Goal: Information Seeking & Learning: Learn about a topic

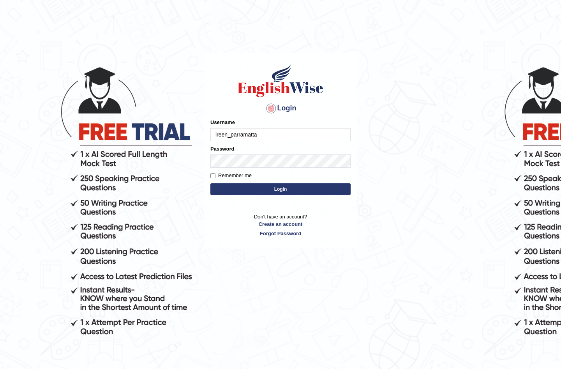
type input "ireen_parramatta"
click at [210, 183] on button "Login" at bounding box center [280, 189] width 140 height 12
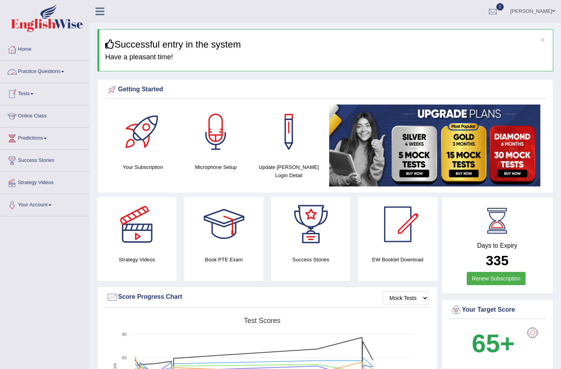
click at [28, 89] on link "Tests" at bounding box center [44, 92] width 89 height 19
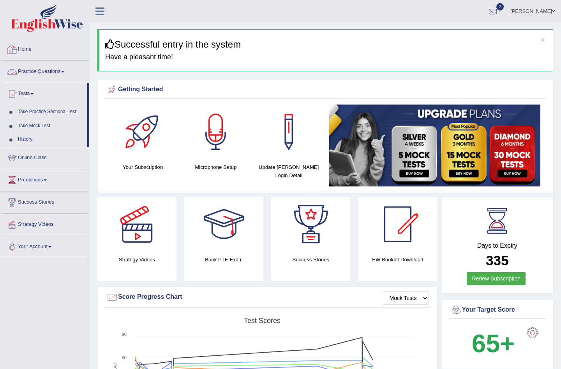
click at [34, 72] on link "Practice Questions" at bounding box center [44, 70] width 89 height 19
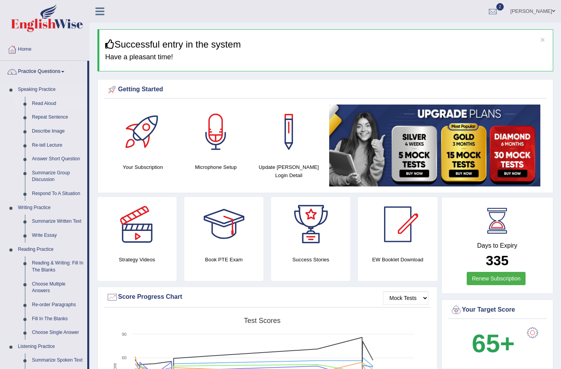
click at [44, 101] on link "Read Aloud" at bounding box center [57, 104] width 59 height 14
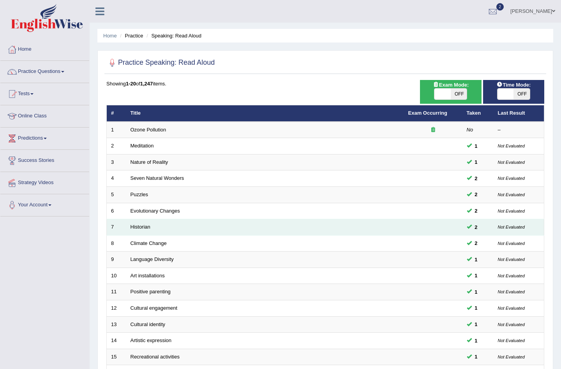
scroll to position [147, 0]
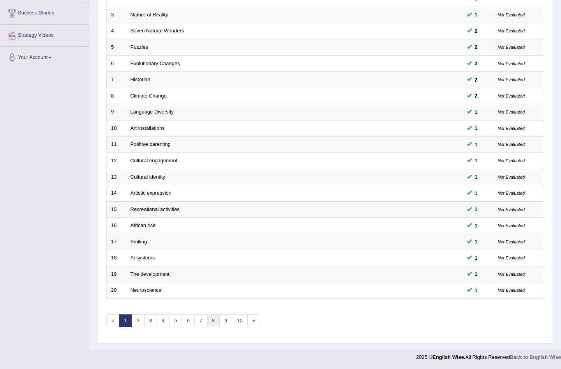
click at [211, 323] on link "8" at bounding box center [213, 320] width 13 height 13
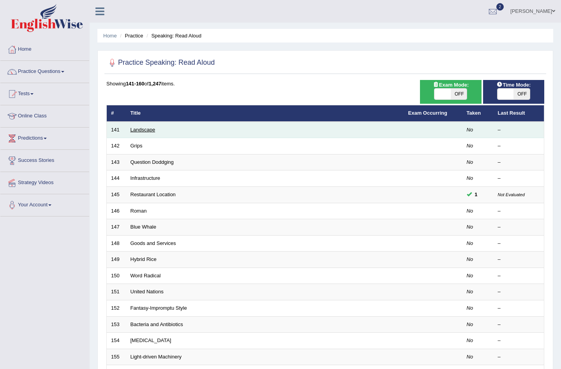
click at [143, 129] on link "Landscape" at bounding box center [143, 130] width 25 height 6
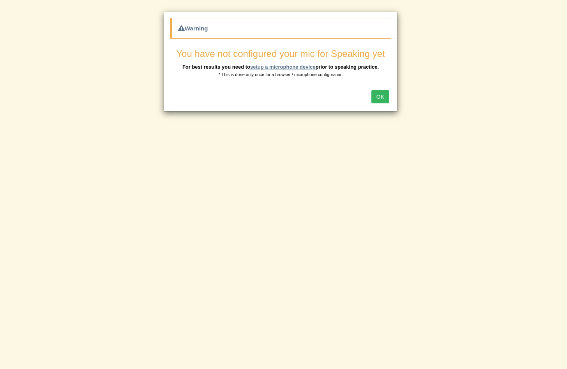
click at [284, 66] on link "setup a microphone device" at bounding box center [282, 67] width 65 height 6
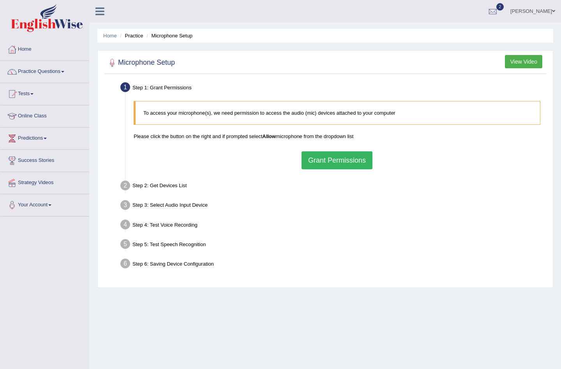
click at [354, 163] on button "Grant Permissions" at bounding box center [337, 160] width 71 height 18
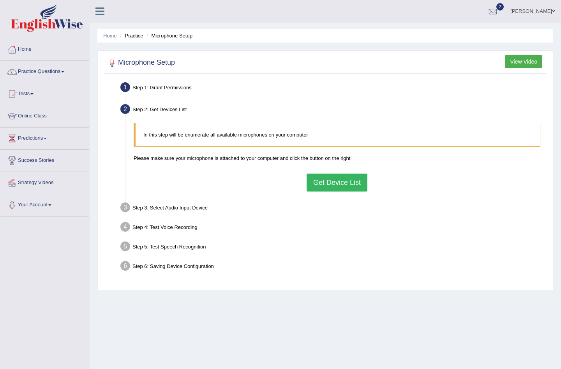
click at [329, 185] on button "Get Device List" at bounding box center [337, 182] width 61 height 18
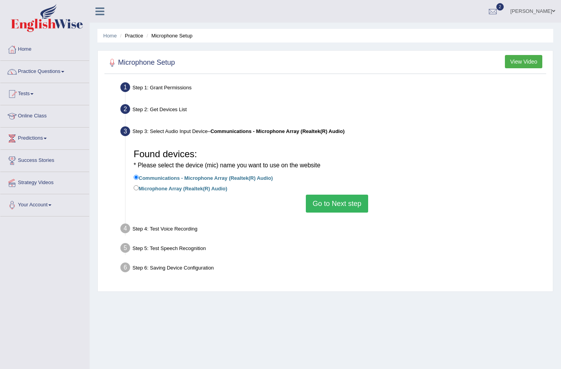
click at [200, 186] on label "Microphone Array (Realtek(R) Audio)" at bounding box center [181, 188] width 94 height 9
click at [139, 186] on input "Microphone Array (Realtek(R) Audio)" at bounding box center [136, 187] width 5 height 5
radio input "true"
click at [239, 177] on label "Communications - Microphone Array (Realtek(R) Audio)" at bounding box center [203, 177] width 139 height 9
click at [139, 177] on input "Communications - Microphone Array (Realtek(R) Audio)" at bounding box center [136, 177] width 5 height 5
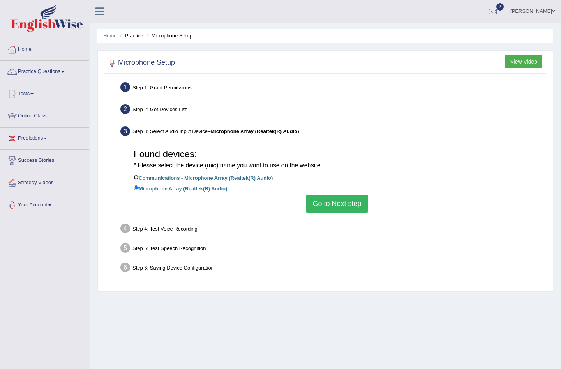
radio input "true"
click at [333, 207] on button "Go to Next step" at bounding box center [337, 203] width 62 height 18
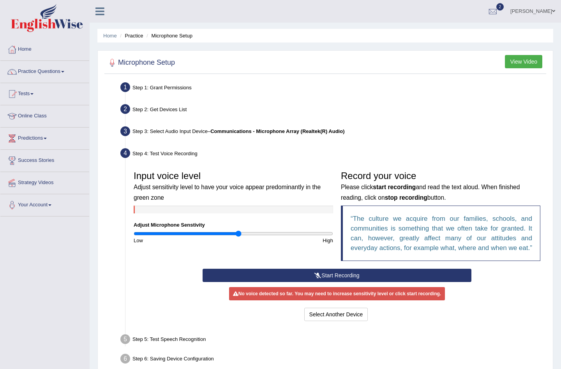
drag, startPoint x: 232, startPoint y: 232, endPoint x: 238, endPoint y: 233, distance: 6.7
click at [238, 233] on input "range" at bounding box center [234, 233] width 200 height 6
drag, startPoint x: 238, startPoint y: 233, endPoint x: 226, endPoint y: 233, distance: 12.5
click at [226, 233] on input "range" at bounding box center [234, 233] width 200 height 6
drag, startPoint x: 226, startPoint y: 233, endPoint x: 232, endPoint y: 234, distance: 6.2
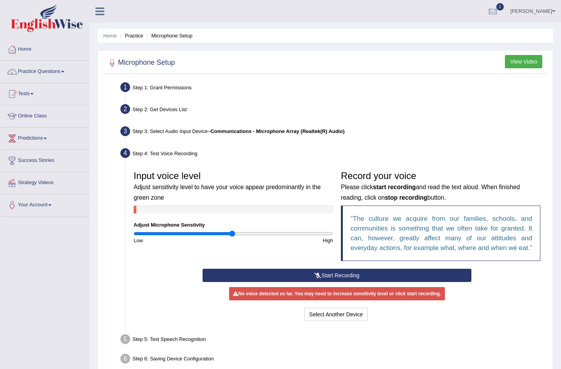
click at [232, 234] on input "range" at bounding box center [234, 233] width 200 height 6
drag, startPoint x: 232, startPoint y: 234, endPoint x: 242, endPoint y: 235, distance: 10.6
click at [242, 235] on input "range" at bounding box center [234, 233] width 200 height 6
drag, startPoint x: 245, startPoint y: 233, endPoint x: 256, endPoint y: 234, distance: 11.0
click at [256, 234] on input "range" at bounding box center [234, 233] width 200 height 6
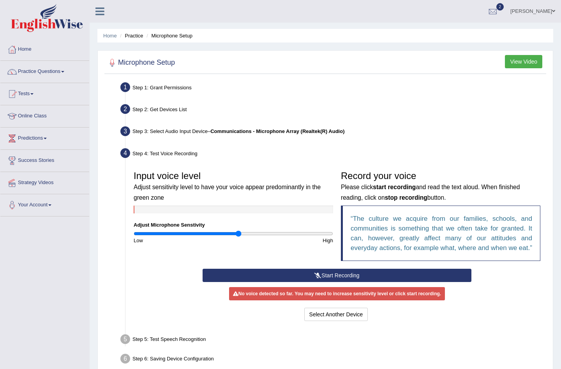
drag, startPoint x: 256, startPoint y: 234, endPoint x: 238, endPoint y: 237, distance: 18.1
click at [238, 237] on input "range" at bounding box center [234, 233] width 200 height 6
click at [353, 274] on button "Start Recording" at bounding box center [337, 275] width 269 height 13
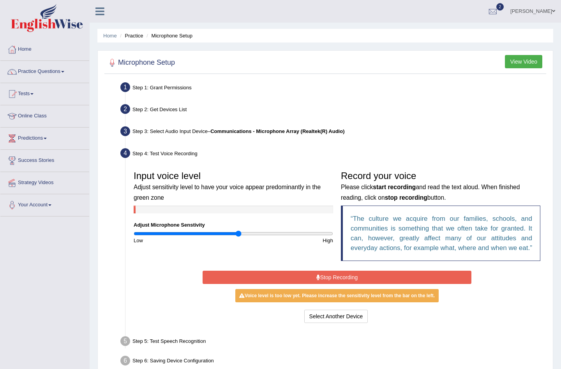
click at [314, 277] on button "Stop Recording" at bounding box center [337, 276] width 269 height 13
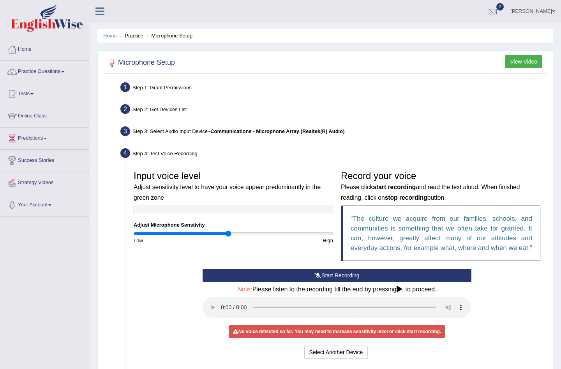
drag, startPoint x: 237, startPoint y: 235, endPoint x: 229, endPoint y: 235, distance: 8.2
type input "0.96"
click at [229, 235] on input "range" at bounding box center [234, 233] width 200 height 6
click at [352, 354] on button "Select Another Device" at bounding box center [336, 351] width 64 height 13
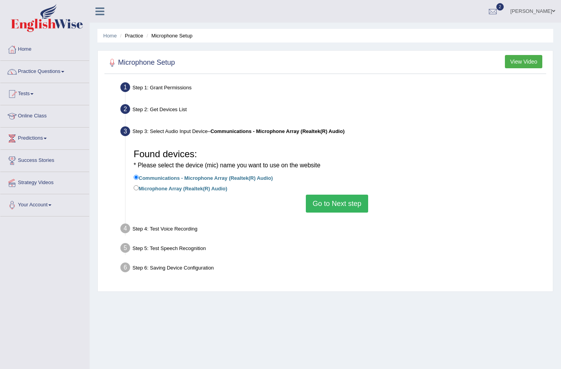
click at [206, 189] on label "Microphone Array (Realtek(R) Audio)" at bounding box center [181, 188] width 94 height 9
click at [139, 189] on input "Microphone Array (Realtek(R) Audio)" at bounding box center [136, 187] width 5 height 5
radio input "true"
click at [340, 208] on button "Go to Next step" at bounding box center [337, 203] width 62 height 18
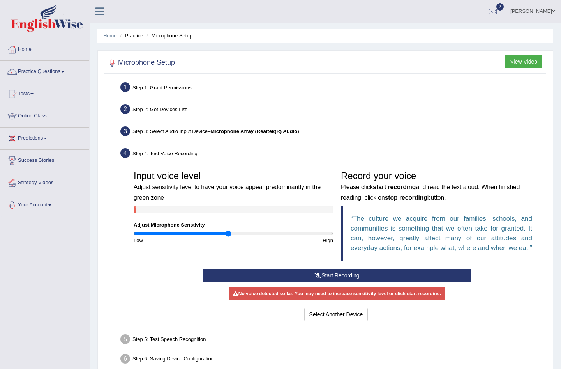
click at [322, 274] on button "Start Recording" at bounding box center [337, 275] width 269 height 13
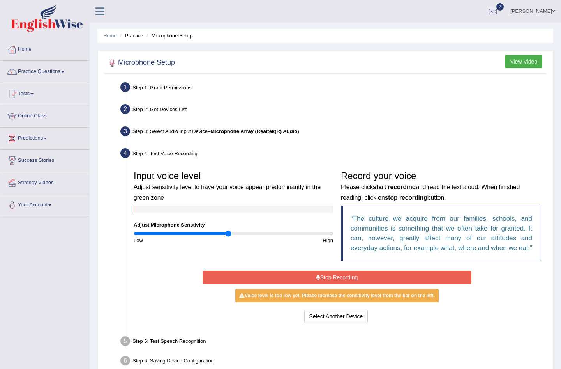
click at [313, 276] on button "Stop Recording" at bounding box center [337, 276] width 269 height 13
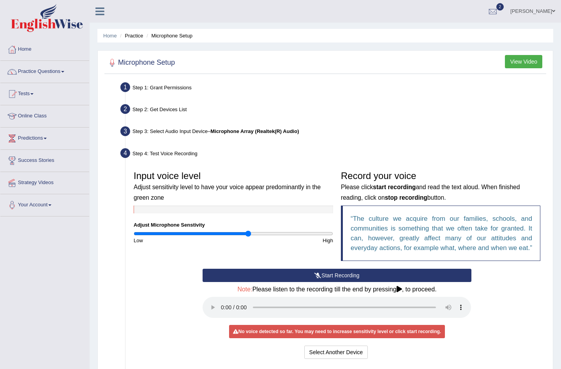
drag, startPoint x: 228, startPoint y: 233, endPoint x: 249, endPoint y: 230, distance: 20.9
click at [249, 230] on input "range" at bounding box center [234, 233] width 200 height 6
click at [308, 277] on button "Start Recording" at bounding box center [337, 275] width 269 height 13
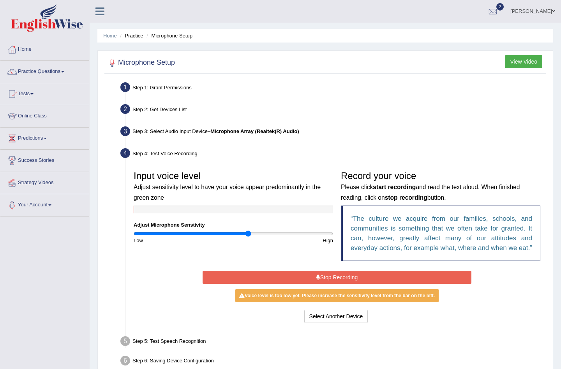
click at [282, 277] on button "Stop Recording" at bounding box center [337, 276] width 269 height 13
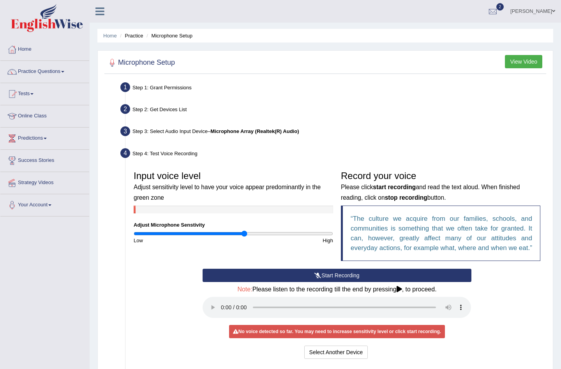
type input "1.12"
click at [244, 235] on input "range" at bounding box center [234, 233] width 200 height 6
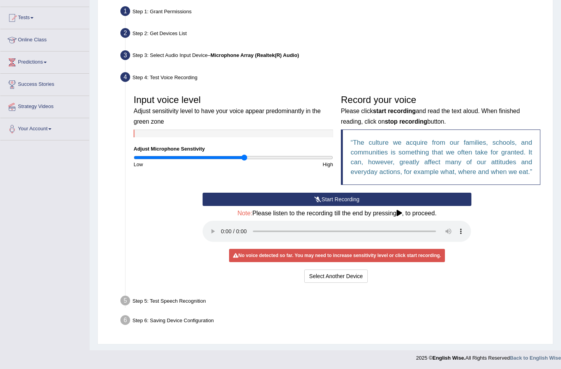
scroll to position [77, 0]
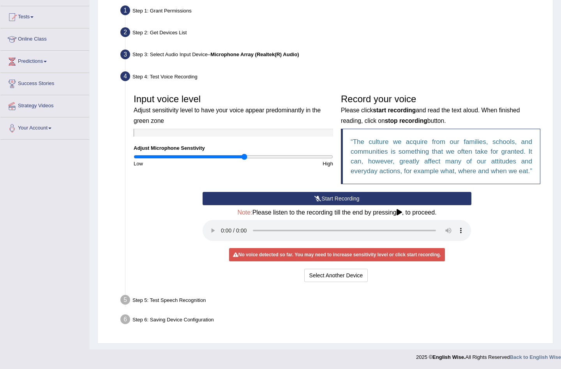
click at [313, 196] on button "Start Recording" at bounding box center [337, 198] width 269 height 13
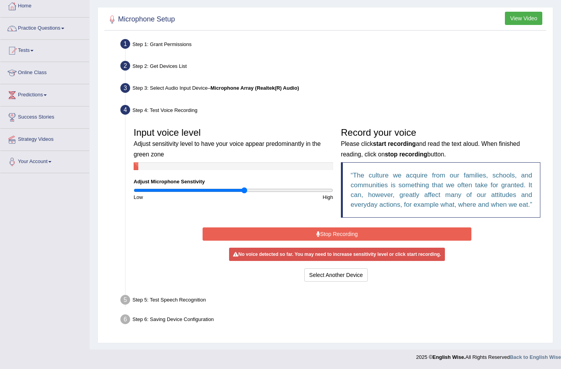
scroll to position [41, 0]
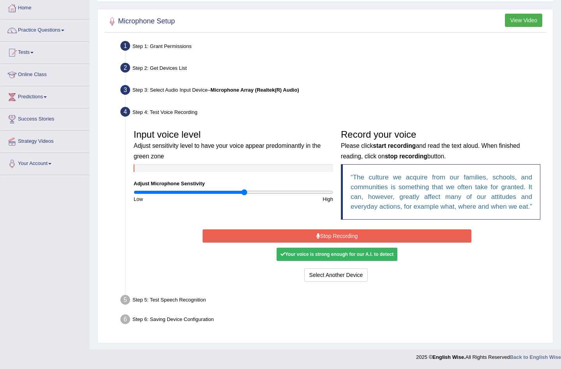
click at [328, 235] on button "Stop Recording" at bounding box center [337, 235] width 269 height 13
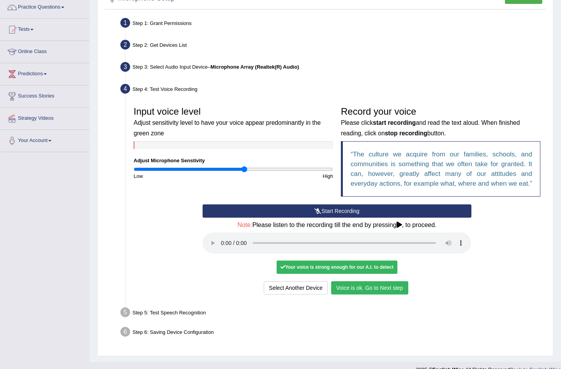
scroll to position [77, 0]
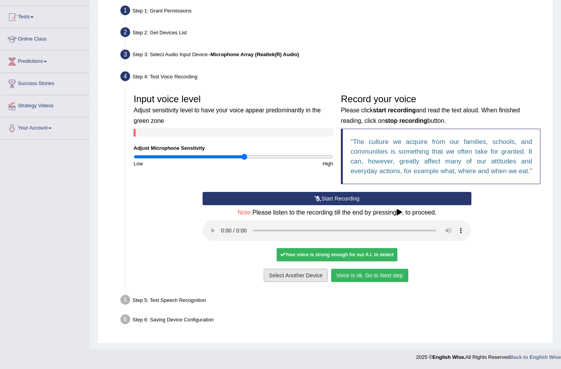
click at [309, 278] on button "Select Another Device" at bounding box center [296, 275] width 64 height 13
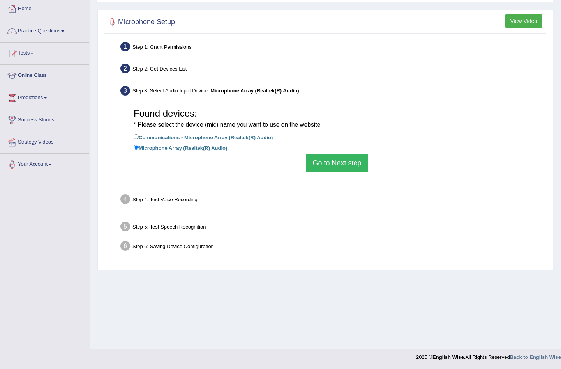
scroll to position [41, 0]
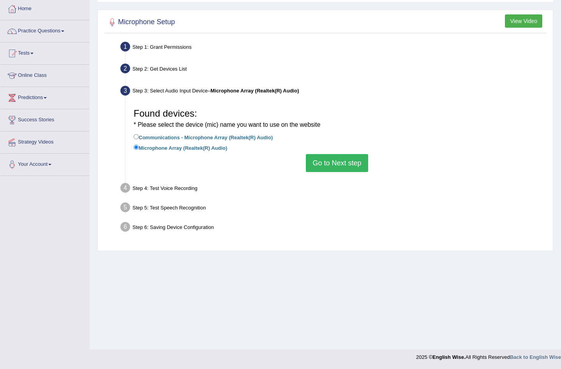
click at [184, 137] on label "Communications - Microphone Array (Realtek(R) Audio)" at bounding box center [203, 137] width 139 height 9
click at [139, 137] on input "Communications - Microphone Array (Realtek(R) Audio)" at bounding box center [136, 136] width 5 height 5
radio input "true"
click at [343, 166] on button "Go to Next step" at bounding box center [337, 163] width 62 height 18
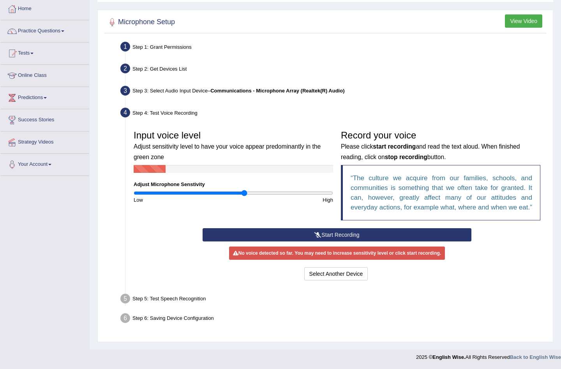
click at [305, 236] on button "Start Recording" at bounding box center [337, 234] width 269 height 13
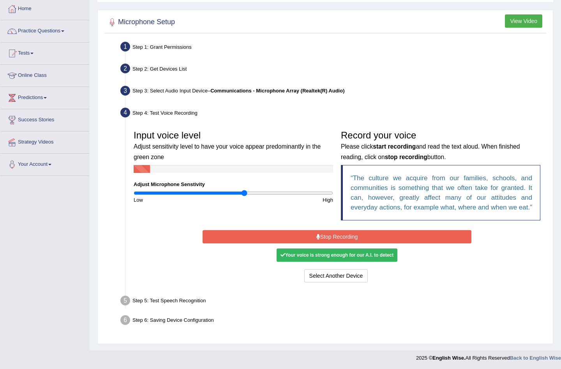
click at [313, 235] on button "Stop Recording" at bounding box center [337, 236] width 269 height 13
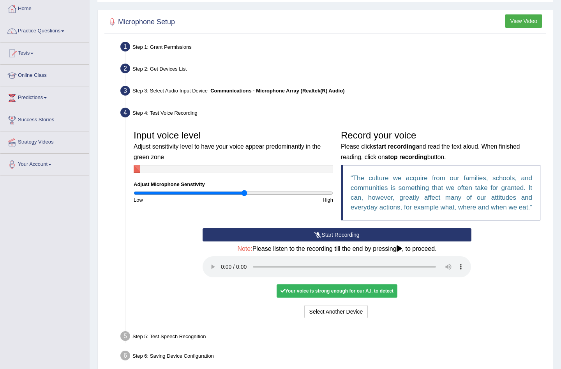
scroll to position [77, 0]
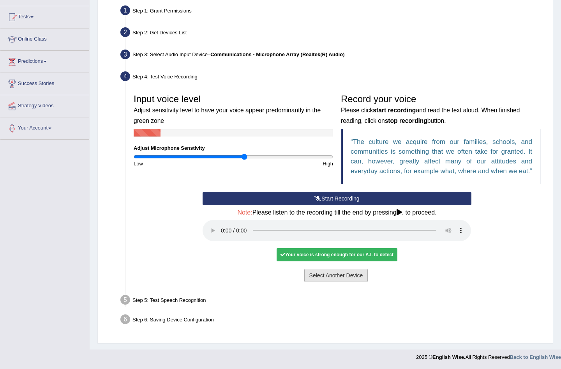
click at [361, 274] on button "Select Another Device" at bounding box center [336, 275] width 64 height 13
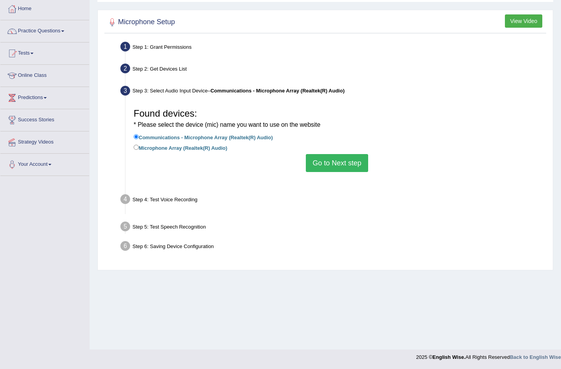
scroll to position [41, 0]
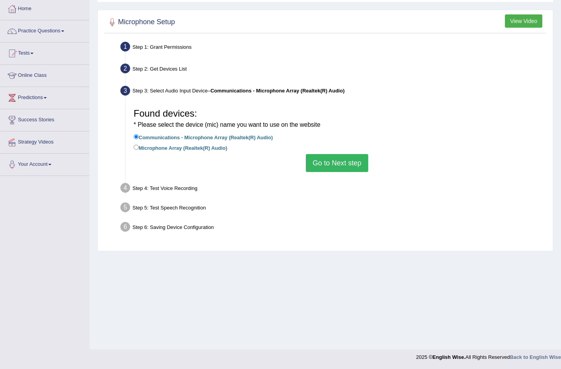
click at [339, 162] on button "Go to Next step" at bounding box center [337, 163] width 62 height 18
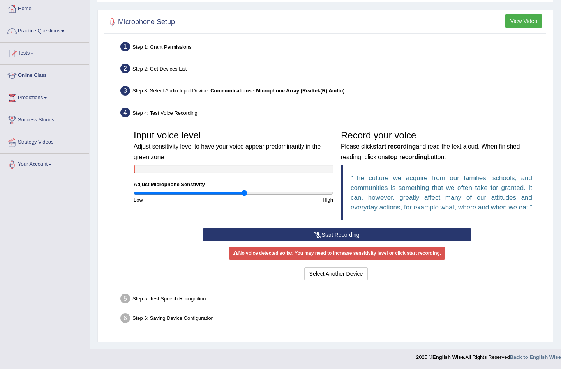
click at [177, 299] on div "Step 5: Test Speech Recognition" at bounding box center [333, 299] width 433 height 17
click at [161, 294] on div "Step 5: Test Speech Recognition" at bounding box center [333, 299] width 433 height 17
drag, startPoint x: 161, startPoint y: 294, endPoint x: 277, endPoint y: 211, distance: 142.8
click at [277, 211] on div "Input voice level Adjust sensitivity level to have your voice appear predominan…" at bounding box center [337, 177] width 415 height 102
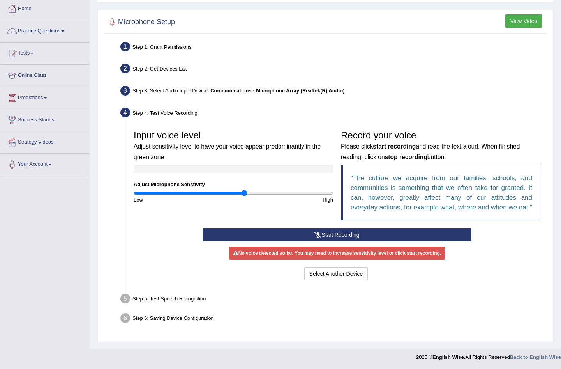
click at [283, 231] on button "Start Recording" at bounding box center [337, 234] width 269 height 13
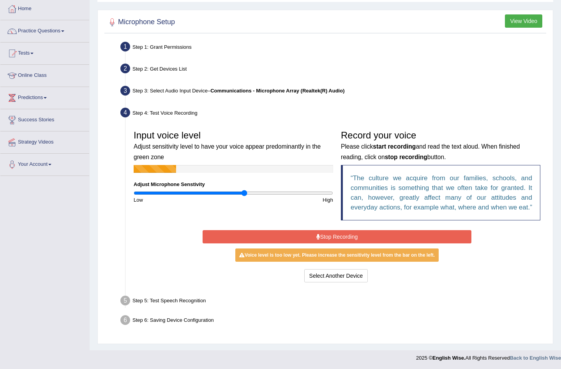
click at [283, 231] on button "Stop Recording" at bounding box center [337, 236] width 269 height 13
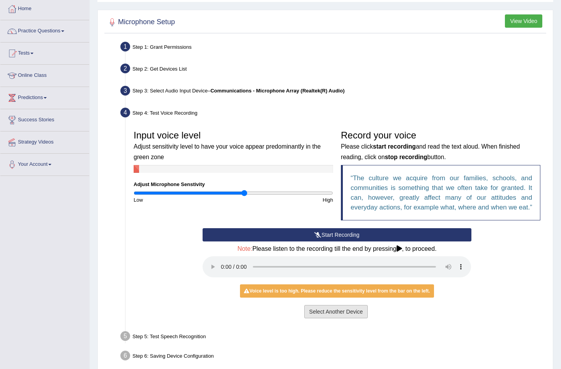
click at [334, 315] on button "Select Another Device" at bounding box center [336, 311] width 64 height 13
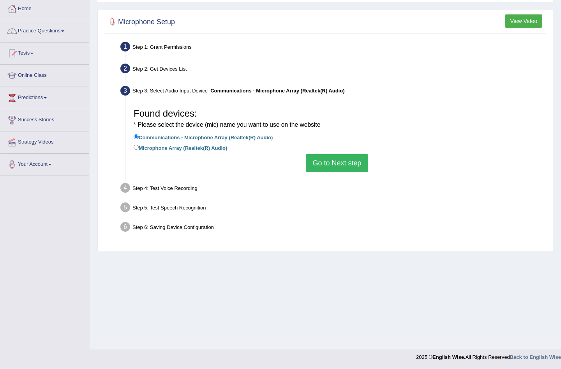
click at [170, 147] on label "Microphone Array (Realtek(R) Audio)" at bounding box center [181, 147] width 94 height 9
click at [139, 147] on input "Microphone Array (Realtek(R) Audio)" at bounding box center [136, 147] width 5 height 5
radio input "true"
click at [184, 133] on label "Communications - Microphone Array (Realtek(R) Audio)" at bounding box center [203, 137] width 139 height 9
click at [139, 134] on input "Communications - Microphone Array (Realtek(R) Audio)" at bounding box center [136, 136] width 5 height 5
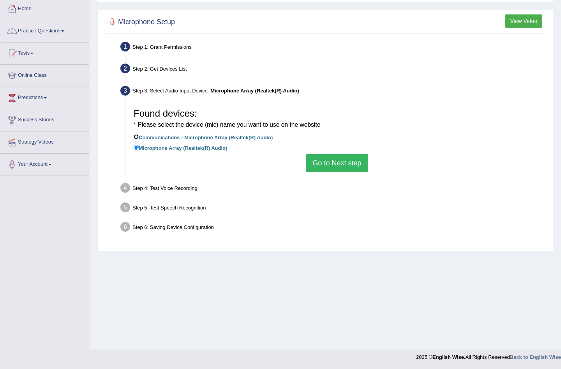
radio input "true"
click at [328, 162] on button "Go to Next step" at bounding box center [337, 163] width 62 height 18
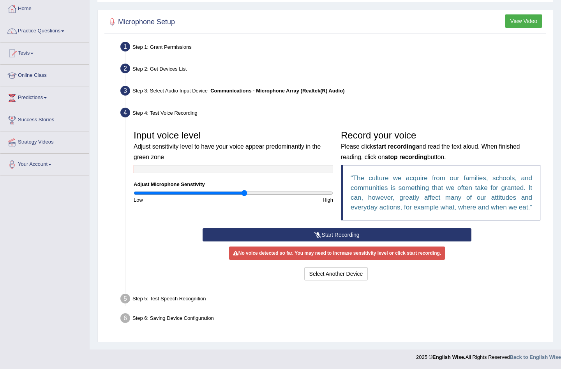
click at [331, 233] on button "Start Recording" at bounding box center [337, 234] width 269 height 13
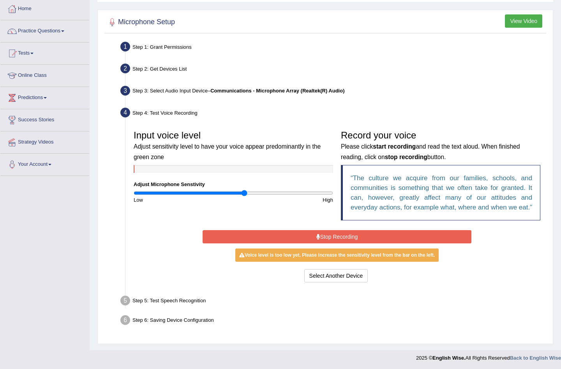
click at [331, 233] on button "Stop Recording" at bounding box center [337, 236] width 269 height 13
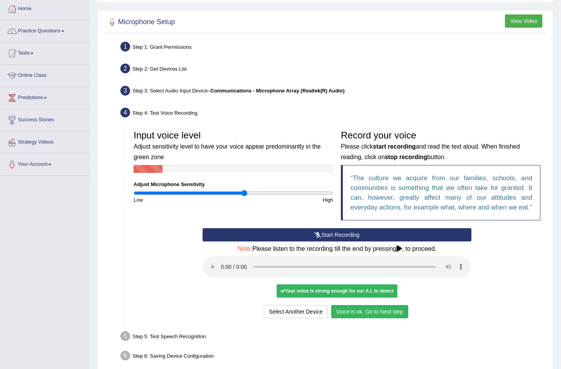
click at [380, 307] on button "Voice is ok. Go to Next step" at bounding box center [369, 311] width 77 height 13
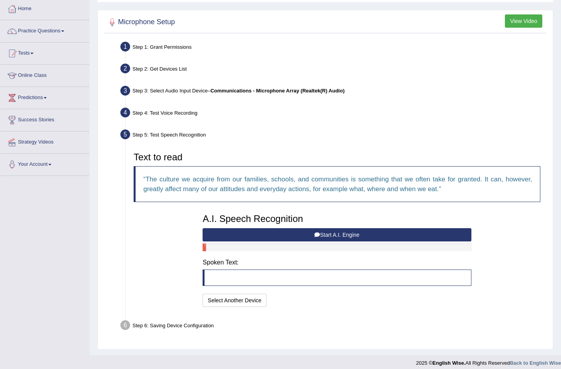
click at [350, 235] on button "Start A.I. Engine" at bounding box center [337, 234] width 269 height 13
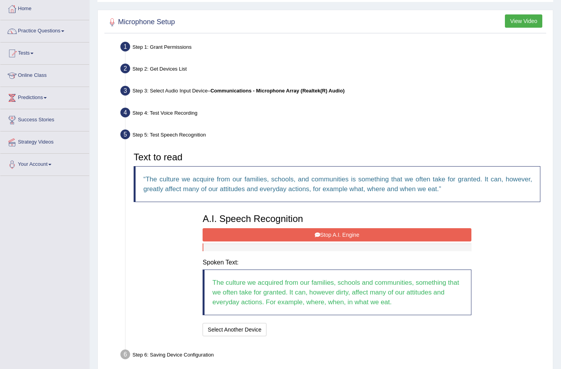
click at [350, 235] on button "Stop A.I. Engine" at bounding box center [337, 234] width 269 height 13
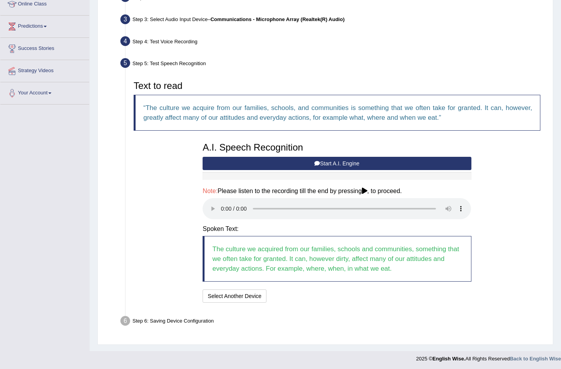
scroll to position [113, 0]
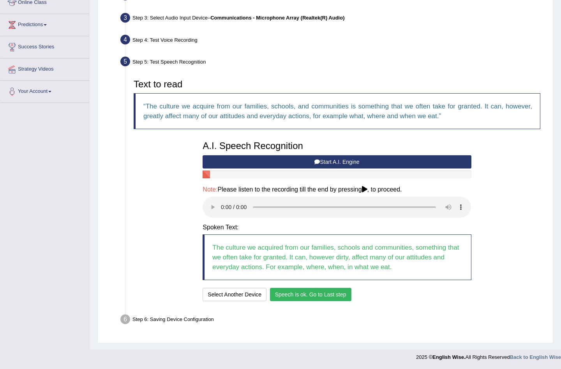
click at [336, 295] on button "Speech is ok. Go to Last step" at bounding box center [310, 294] width 81 height 13
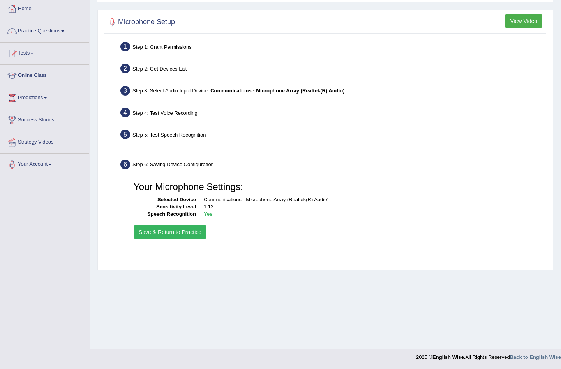
scroll to position [41, 0]
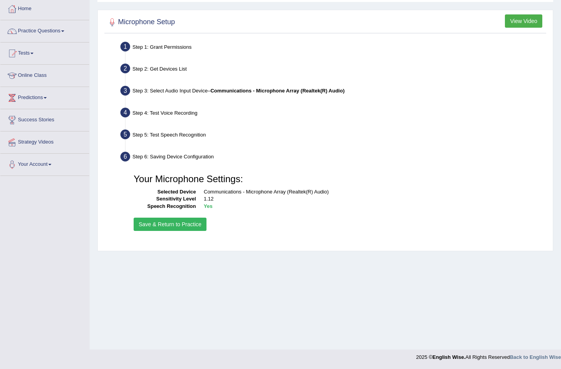
click at [186, 226] on button "Save & Return to Practice" at bounding box center [170, 223] width 73 height 13
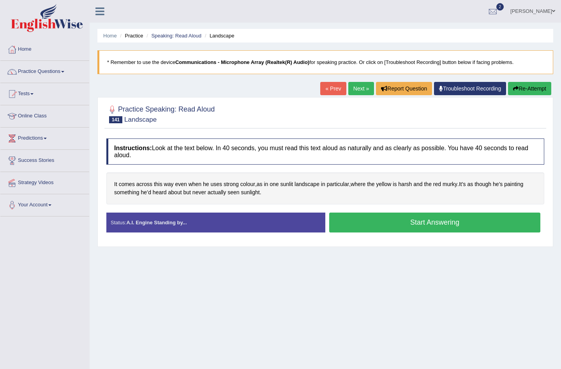
click at [426, 224] on button "Start Answering" at bounding box center [434, 222] width 211 height 20
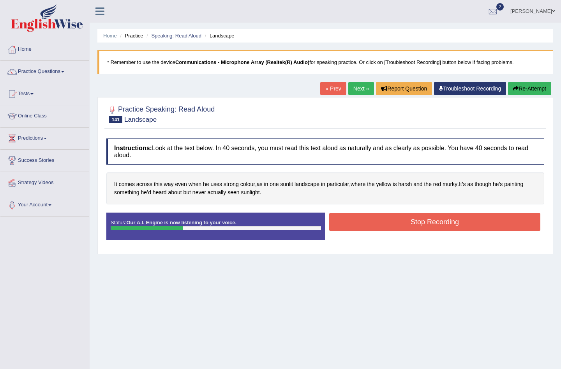
click at [426, 224] on button "Stop Recording" at bounding box center [434, 222] width 211 height 18
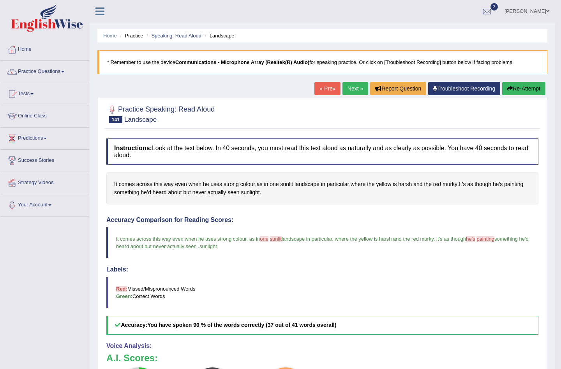
click at [350, 91] on link "Next »" at bounding box center [356, 88] width 26 height 13
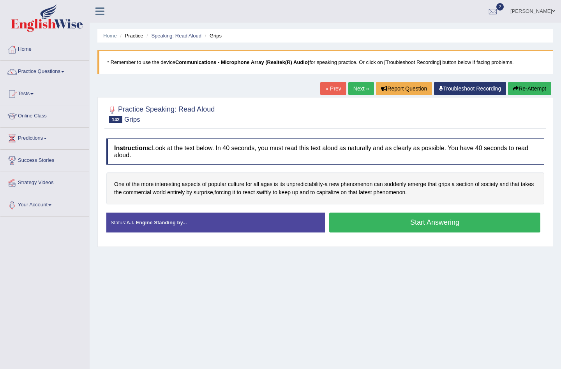
click at [421, 226] on button "Start Answering" at bounding box center [434, 222] width 211 height 20
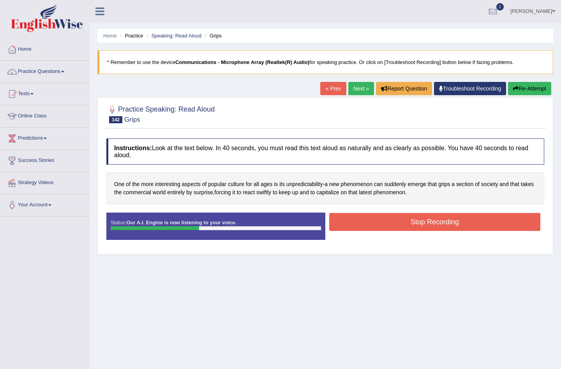
click at [414, 224] on button "Stop Recording" at bounding box center [434, 222] width 211 height 18
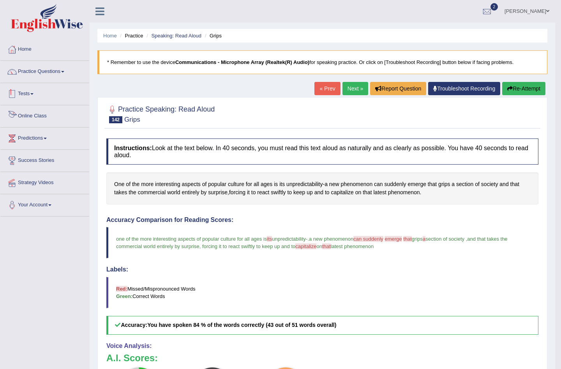
click at [40, 91] on link "Tests" at bounding box center [44, 92] width 89 height 19
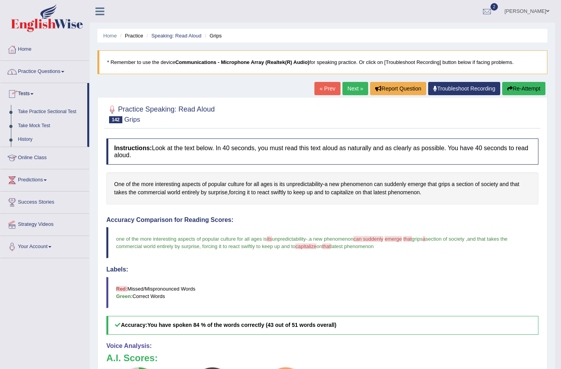
click at [41, 66] on link "Practice Questions" at bounding box center [44, 70] width 89 height 19
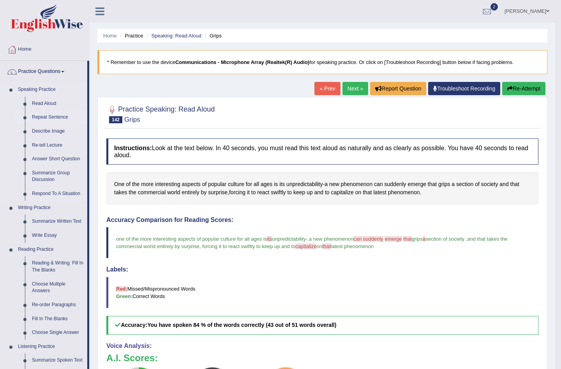
click at [42, 116] on link "Repeat Sentence" at bounding box center [57, 117] width 59 height 14
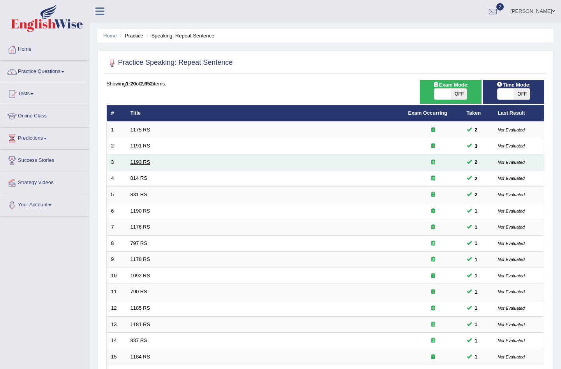
click at [141, 161] on link "1193 RS" at bounding box center [141, 162] width 20 height 6
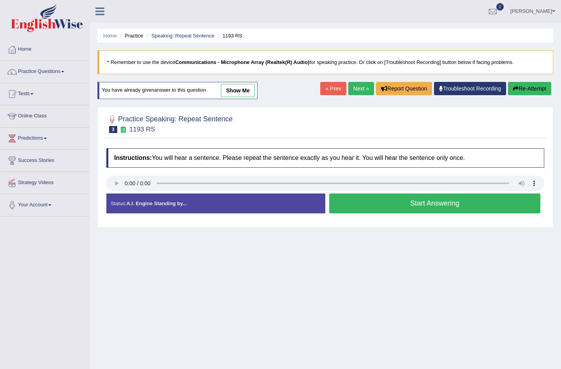
click at [428, 206] on button "Start Answering" at bounding box center [434, 203] width 211 height 20
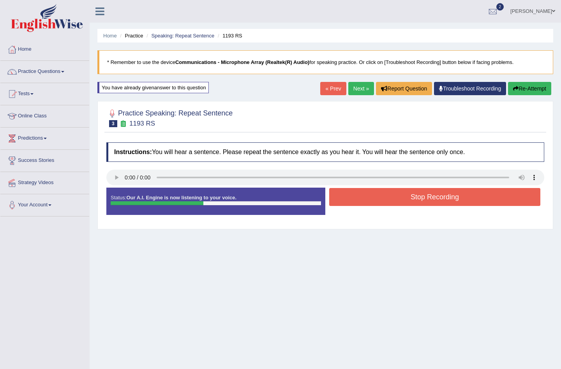
click at [431, 200] on button "Stop Recording" at bounding box center [434, 197] width 211 height 18
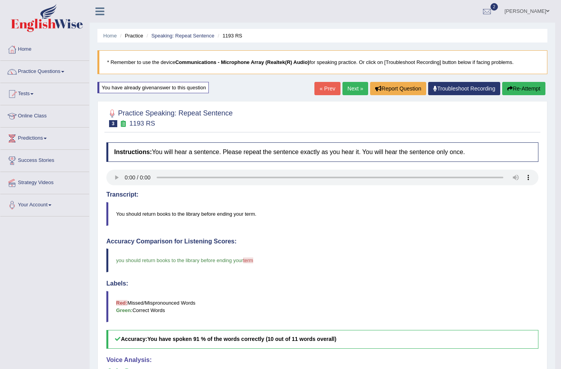
drag, startPoint x: 347, startPoint y: 88, endPoint x: 341, endPoint y: 97, distance: 10.9
click at [347, 88] on link "Next »" at bounding box center [356, 88] width 26 height 13
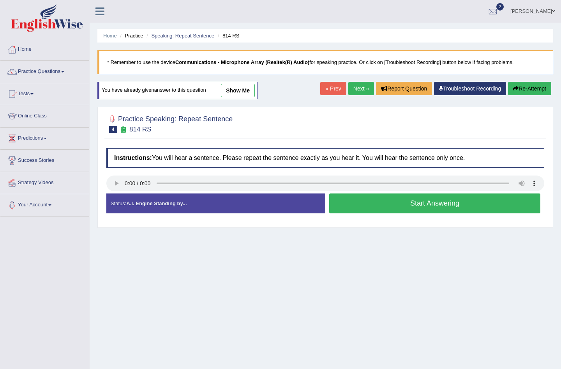
click at [381, 205] on button "Start Answering" at bounding box center [434, 203] width 211 height 20
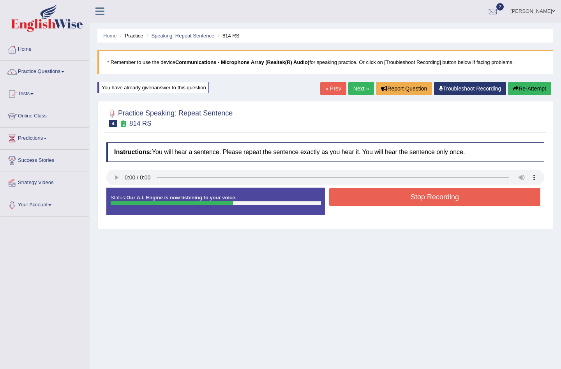
click at [388, 195] on button "Stop Recording" at bounding box center [434, 197] width 211 height 18
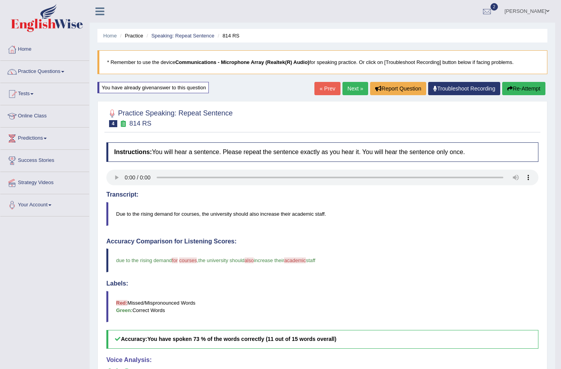
click at [355, 90] on link "Next »" at bounding box center [356, 88] width 26 height 13
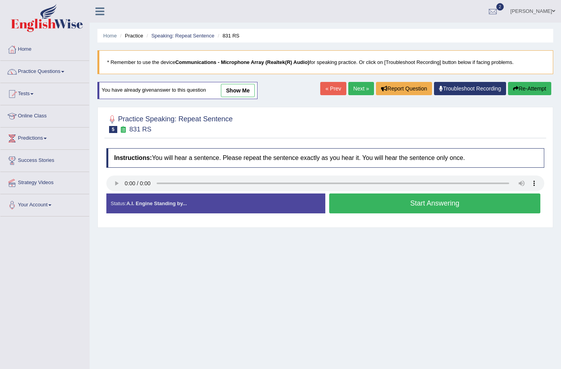
click at [489, 203] on button "Start Answering" at bounding box center [434, 203] width 211 height 20
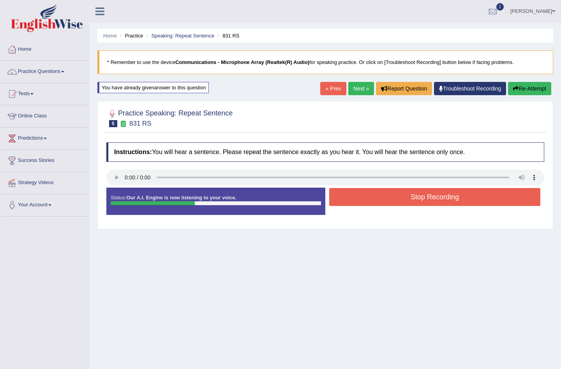
click at [445, 197] on button "Stop Recording" at bounding box center [434, 197] width 211 height 18
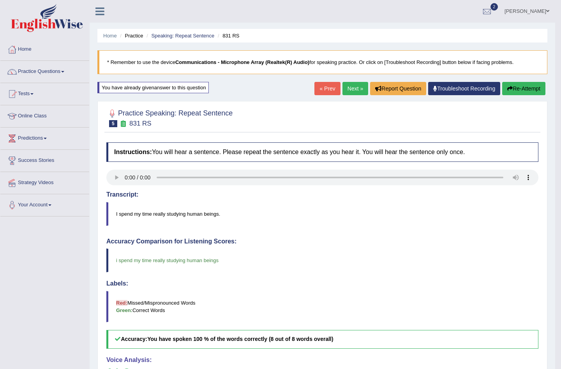
click at [351, 87] on link "Next »" at bounding box center [356, 88] width 26 height 13
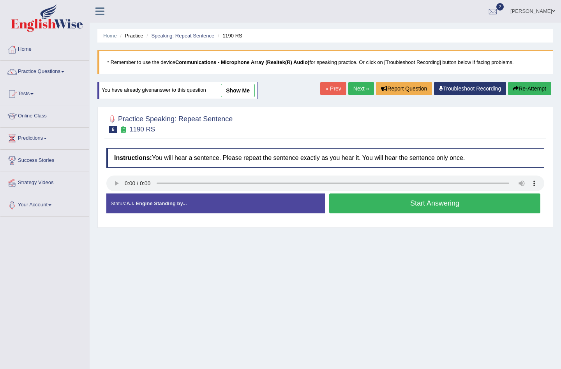
click at [400, 207] on button "Start Answering" at bounding box center [434, 203] width 211 height 20
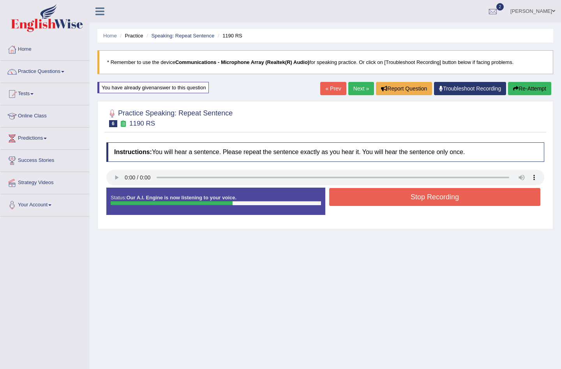
click at [412, 198] on button "Stop Recording" at bounding box center [434, 197] width 211 height 18
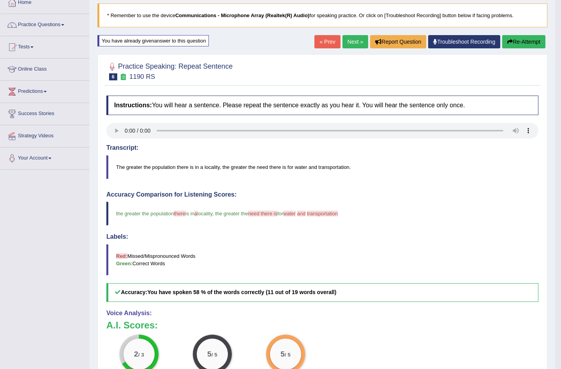
scroll to position [117, 0]
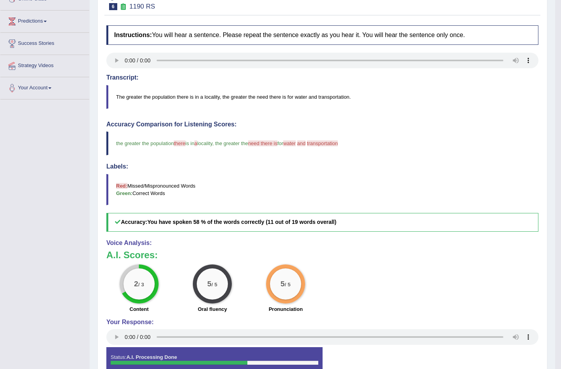
drag, startPoint x: 260, startPoint y: 222, endPoint x: 301, endPoint y: 219, distance: 41.0
click at [301, 219] on b "You have spoken 58 % of the words correctly (11 out of 19 words overall)" at bounding box center [241, 222] width 189 height 6
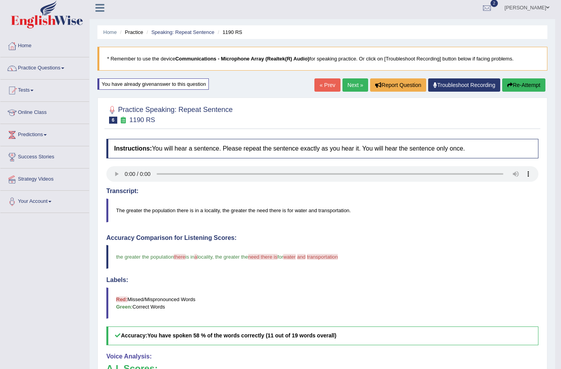
scroll to position [0, 0]
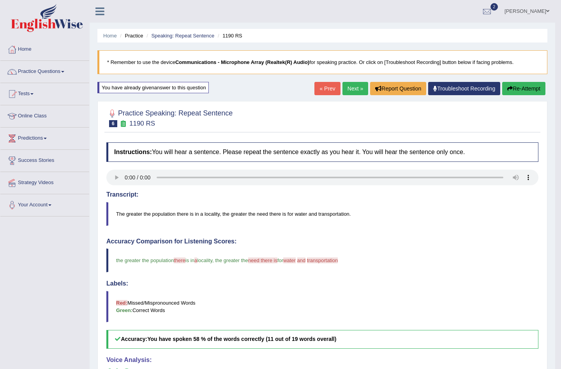
click at [359, 92] on link "Next »" at bounding box center [356, 88] width 26 height 13
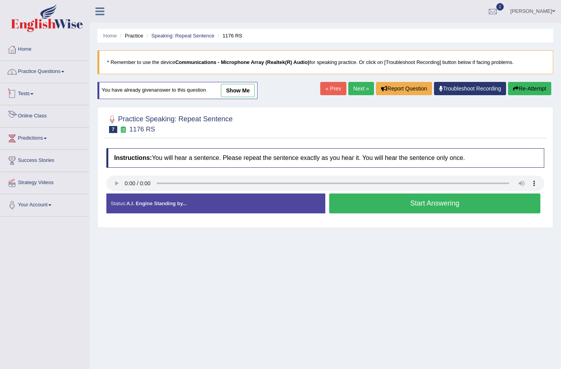
click at [44, 67] on link "Practice Questions" at bounding box center [44, 70] width 89 height 19
